Goal: Find specific page/section: Find specific page/section

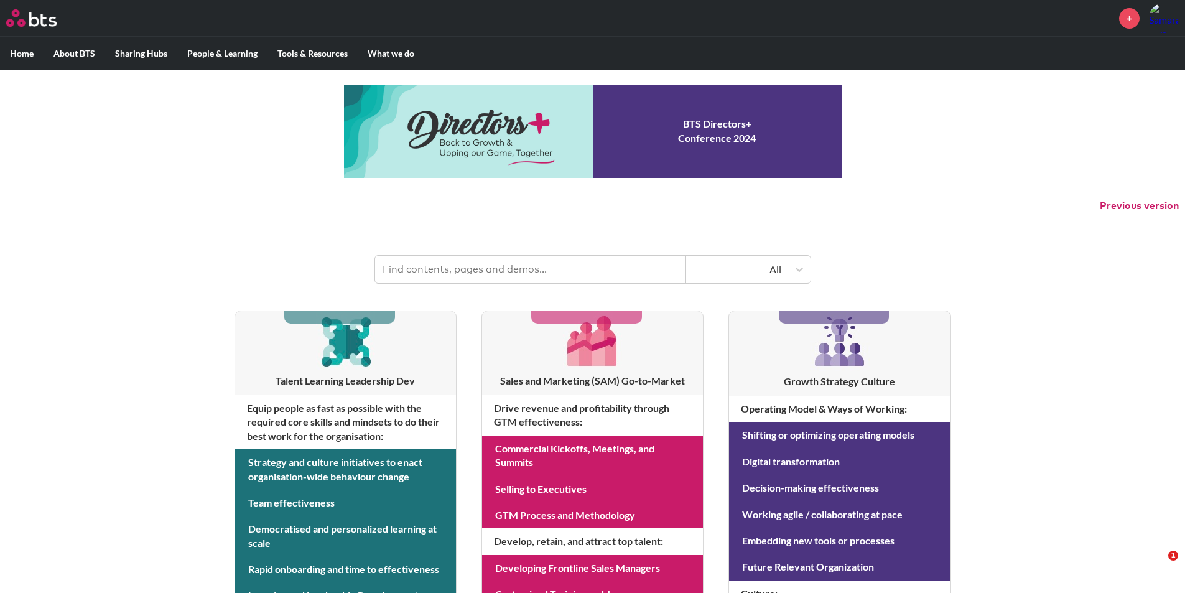
click at [526, 277] on input "text" at bounding box center [530, 269] width 311 height 27
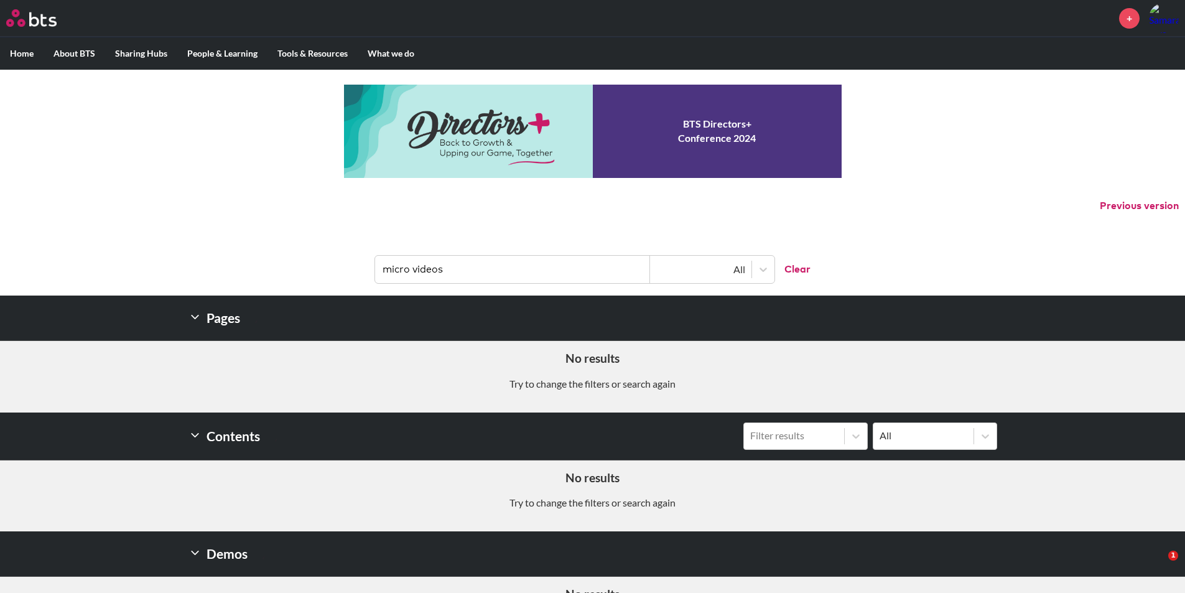
scroll to position [55, 0]
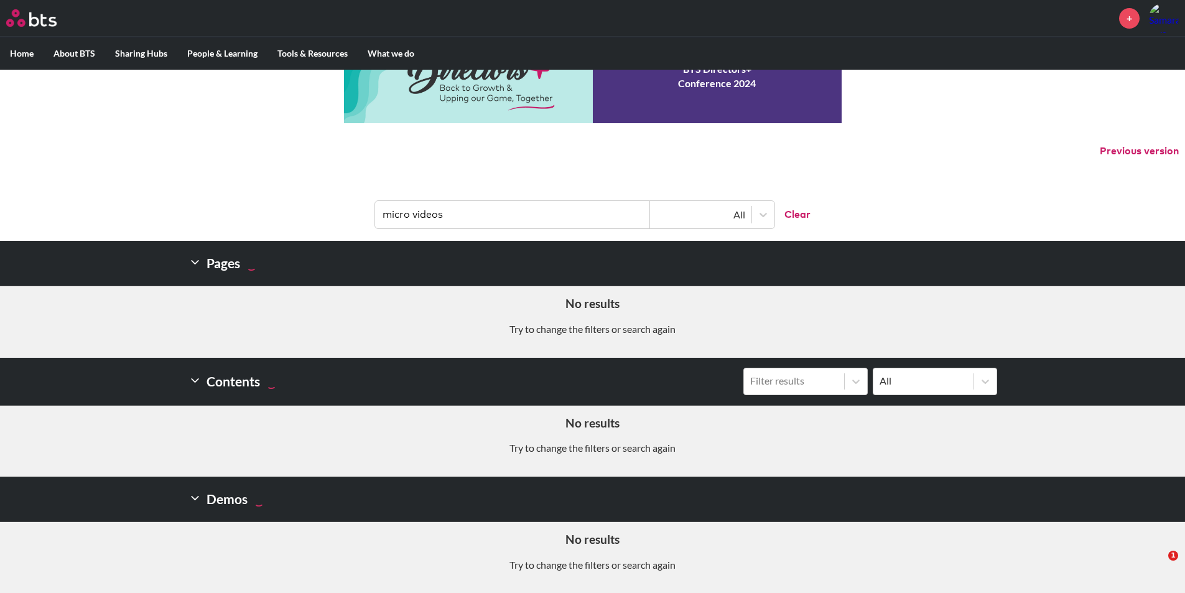
drag, startPoint x: 472, startPoint y: 213, endPoint x: 335, endPoint y: 214, distance: 136.9
click at [333, 215] on header "micro videos All Clear" at bounding box center [592, 208] width 1185 height 65
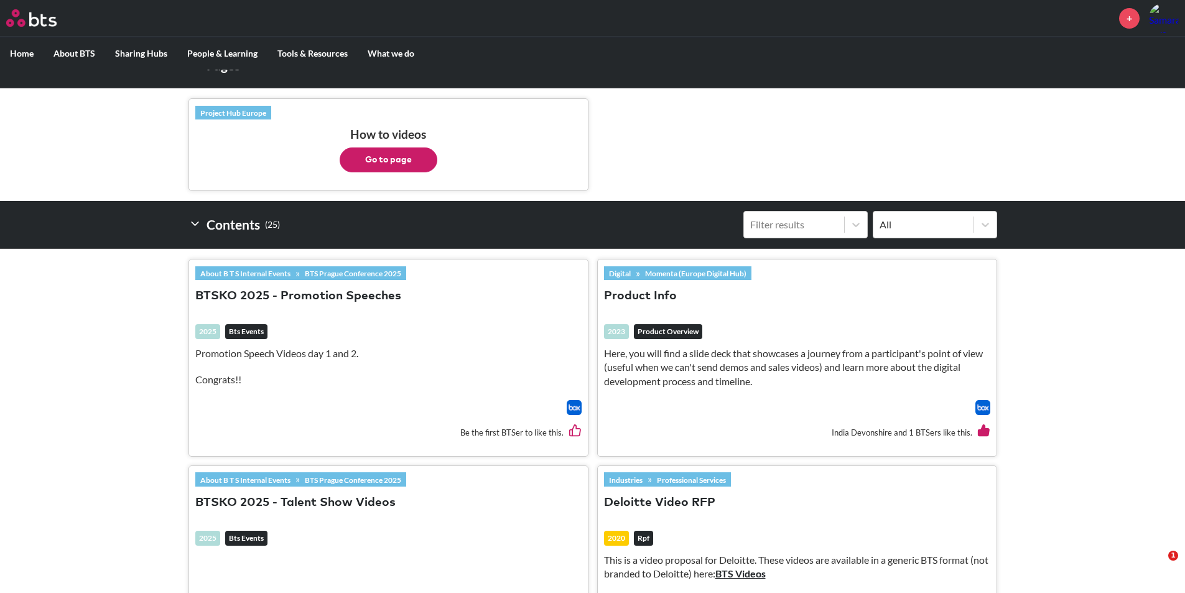
scroll to position [0, 0]
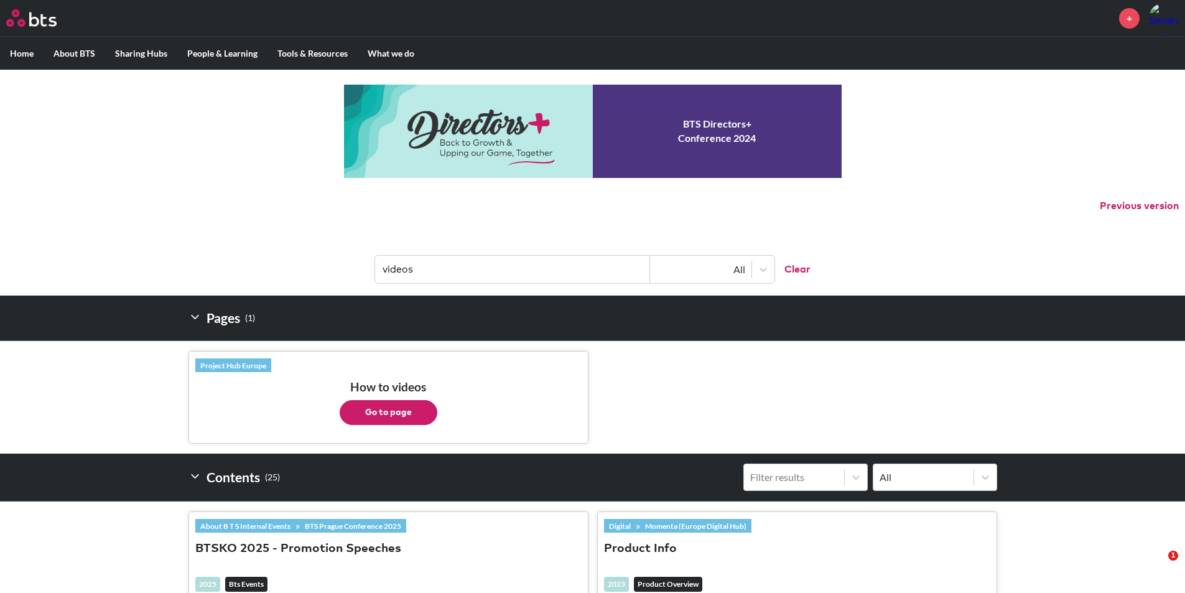
drag, startPoint x: 490, startPoint y: 277, endPoint x: 286, endPoint y: 284, distance: 204.2
click at [286, 284] on header "videos All Clear" at bounding box center [592, 263] width 1185 height 65
type input "hive"
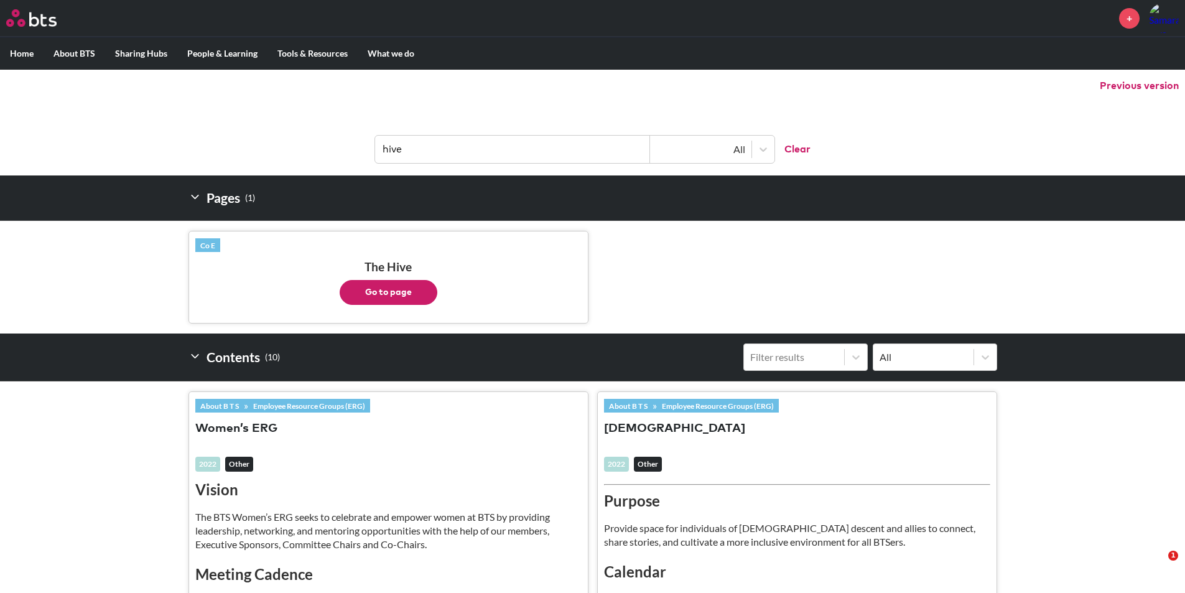
scroll to position [124, 0]
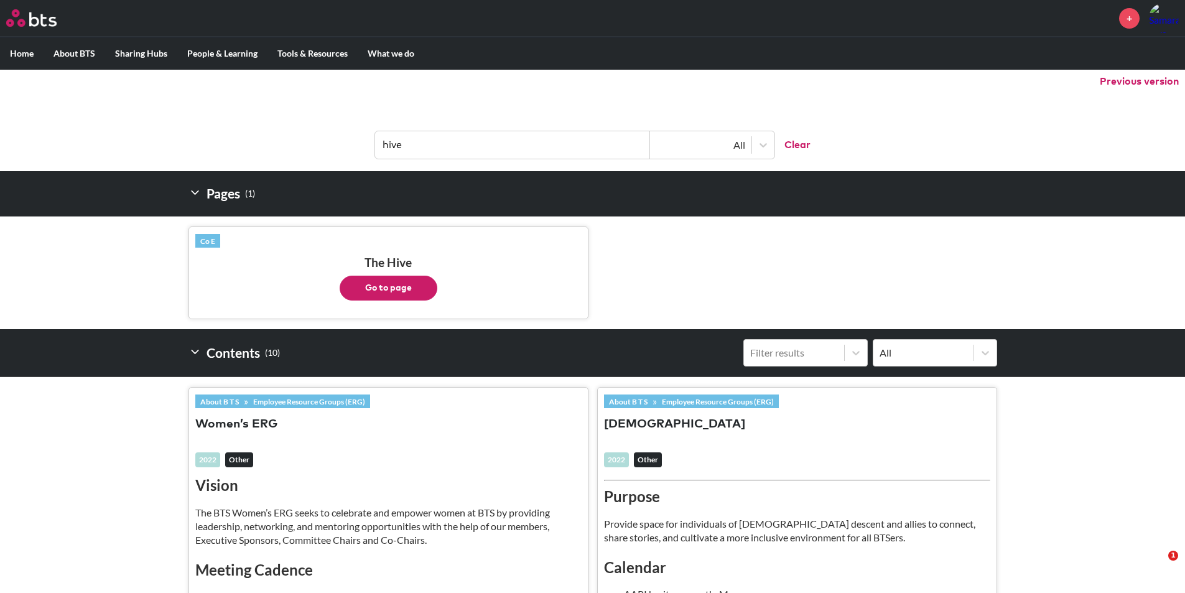
click at [387, 293] on button "Go to page" at bounding box center [389, 288] width 98 height 25
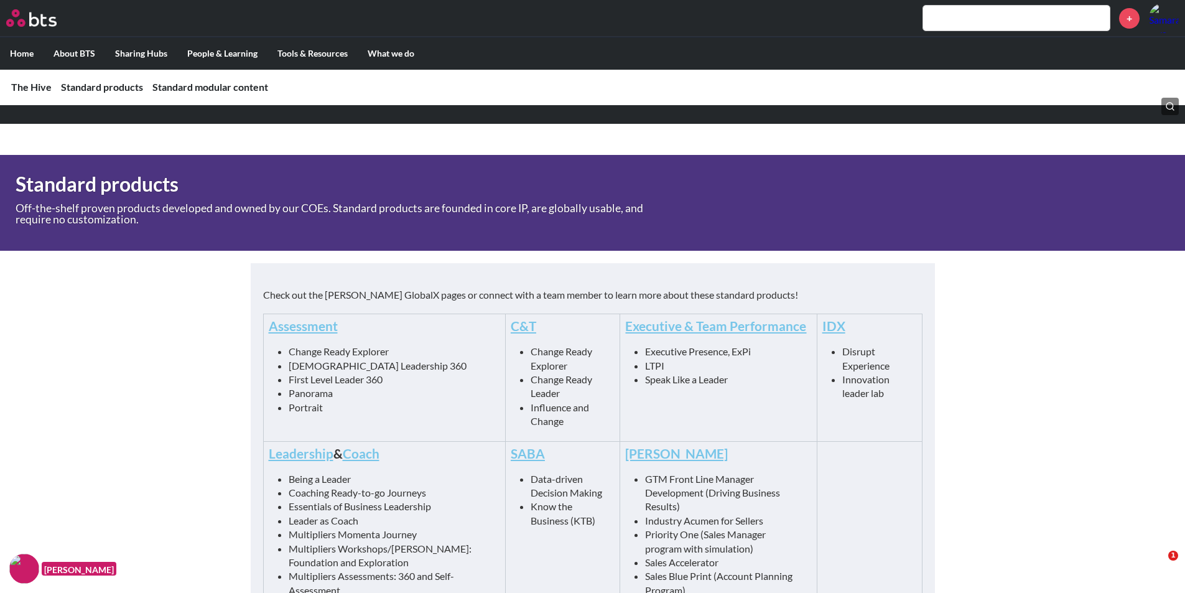
scroll to position [439, 0]
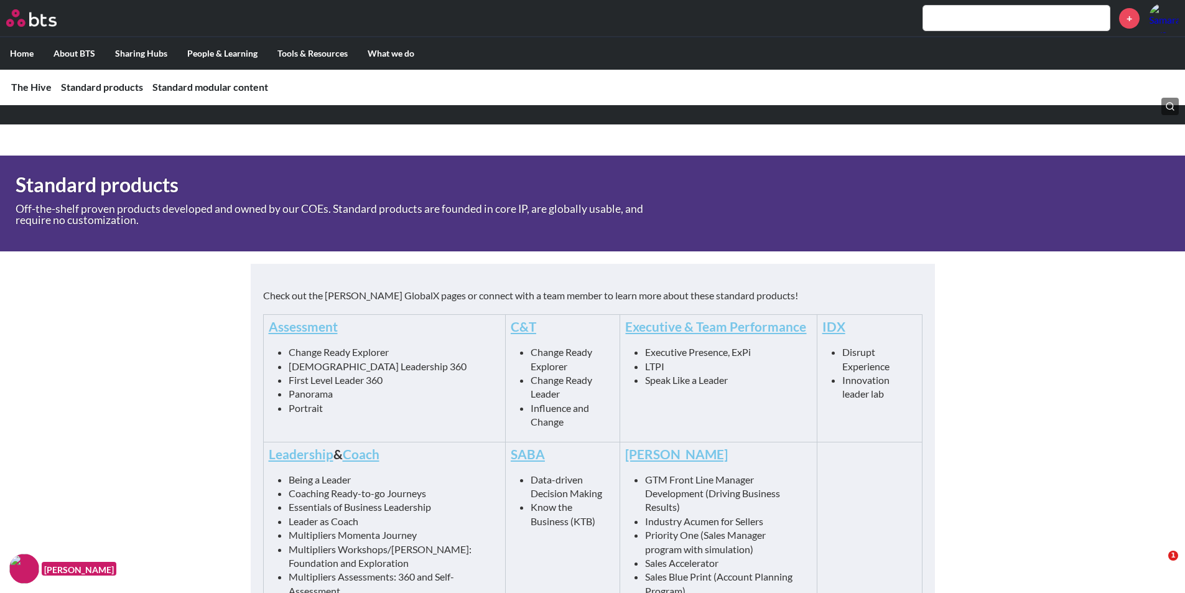
click at [23, 576] on img at bounding box center [24, 569] width 30 height 30
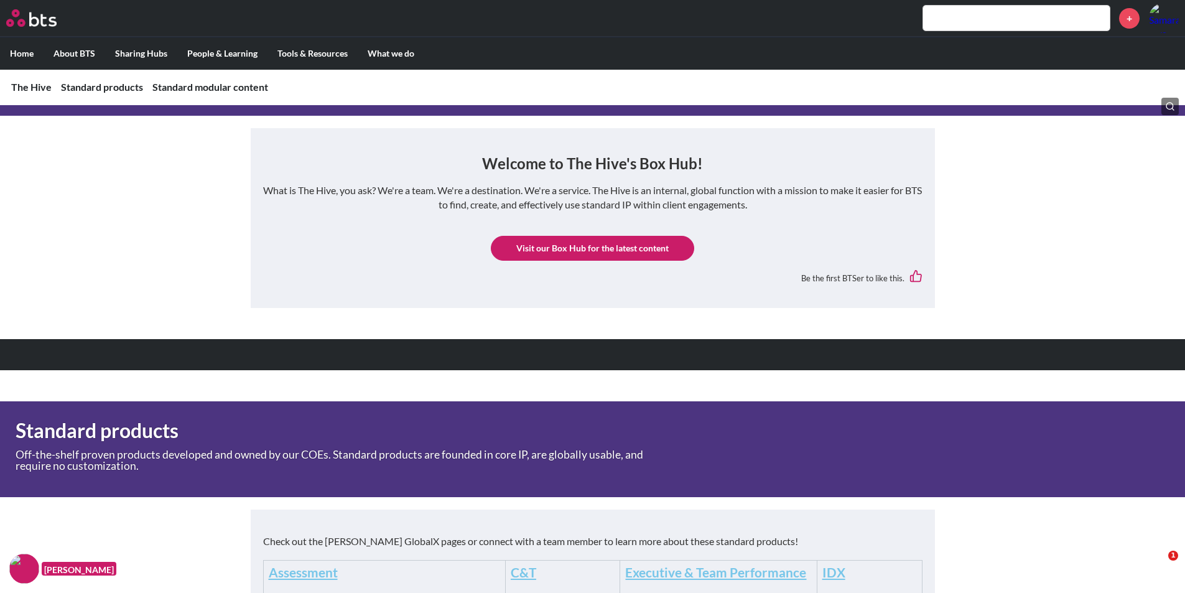
scroll to position [190, 0]
